Goal: Information Seeking & Learning: Learn about a topic

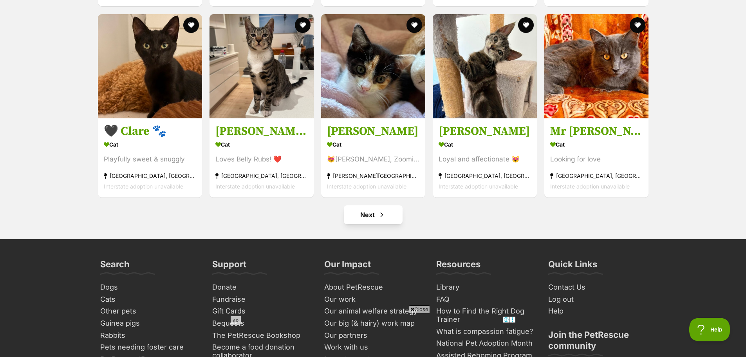
scroll to position [2979, 0]
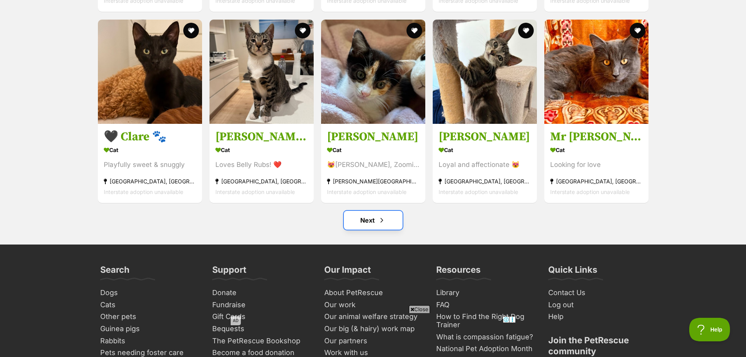
click at [354, 223] on link "Next" at bounding box center [373, 220] width 59 height 19
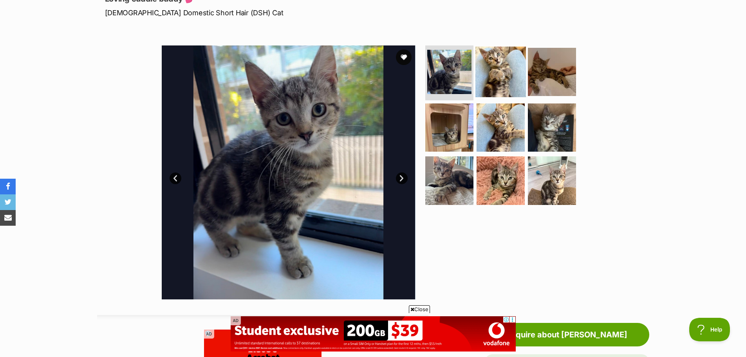
click at [495, 72] on img at bounding box center [500, 72] width 51 height 51
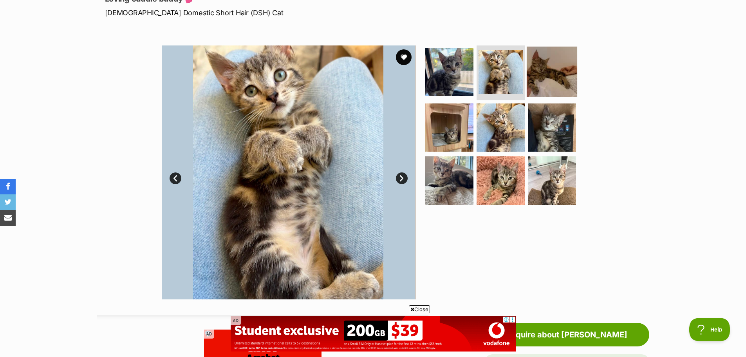
click at [556, 70] on img at bounding box center [552, 72] width 51 height 51
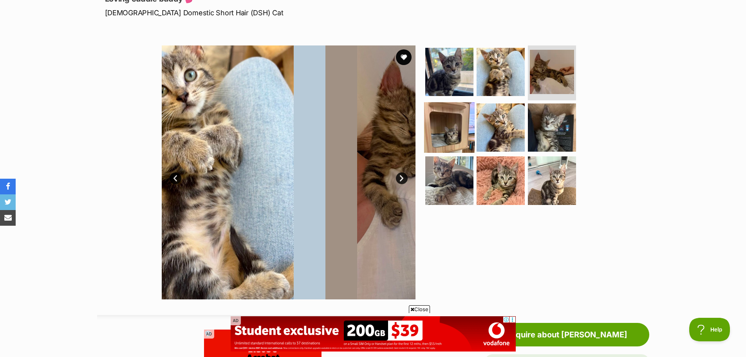
click at [461, 115] on img at bounding box center [449, 127] width 51 height 51
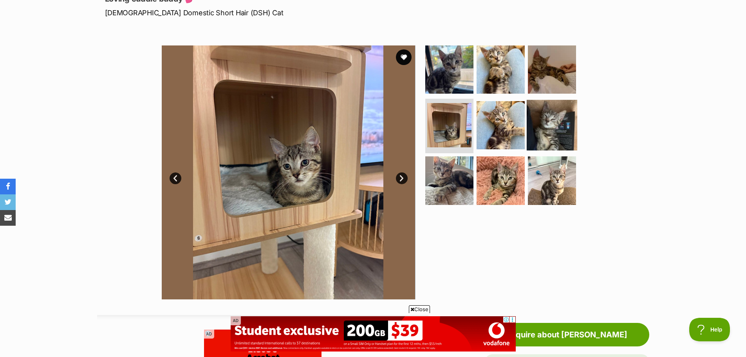
click at [559, 120] on img at bounding box center [552, 124] width 51 height 51
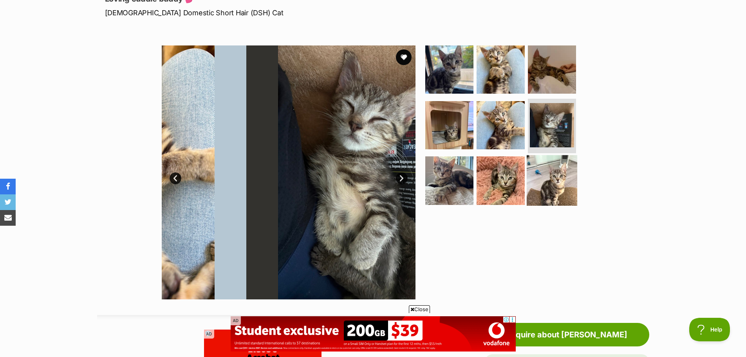
click at [551, 171] on img at bounding box center [552, 180] width 51 height 51
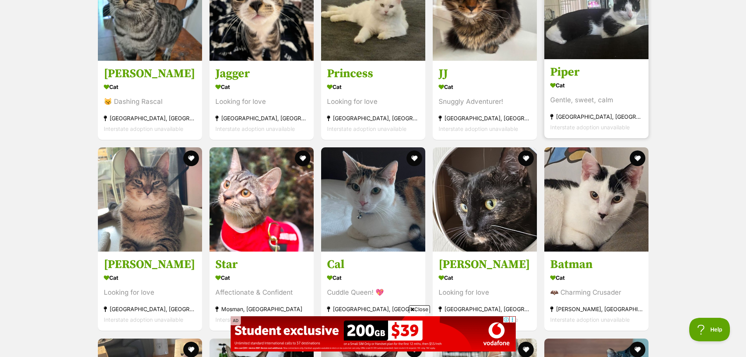
scroll to position [2701, 0]
